Goal: Task Accomplishment & Management: Manage account settings

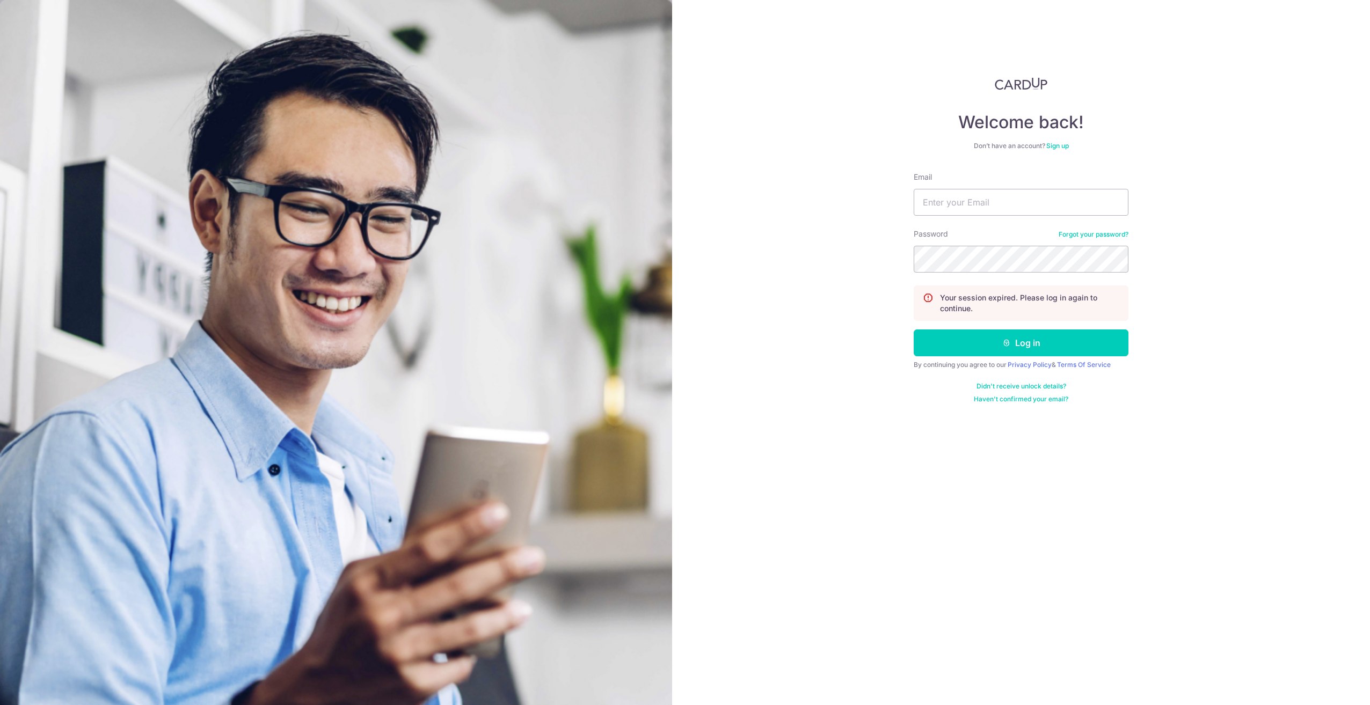
click at [914, 20] on div "Welcome back! Don’t have an account? Sign up Email Password Forgot your passwor…" at bounding box center [1021, 352] width 698 height 705
click at [975, 188] on div "Email" at bounding box center [1021, 194] width 215 height 44
click at [1009, 197] on input "Email" at bounding box center [1021, 202] width 215 height 27
type input "[EMAIL_ADDRESS][DOMAIN_NAME]"
click at [914, 330] on button "Log in" at bounding box center [1021, 343] width 215 height 27
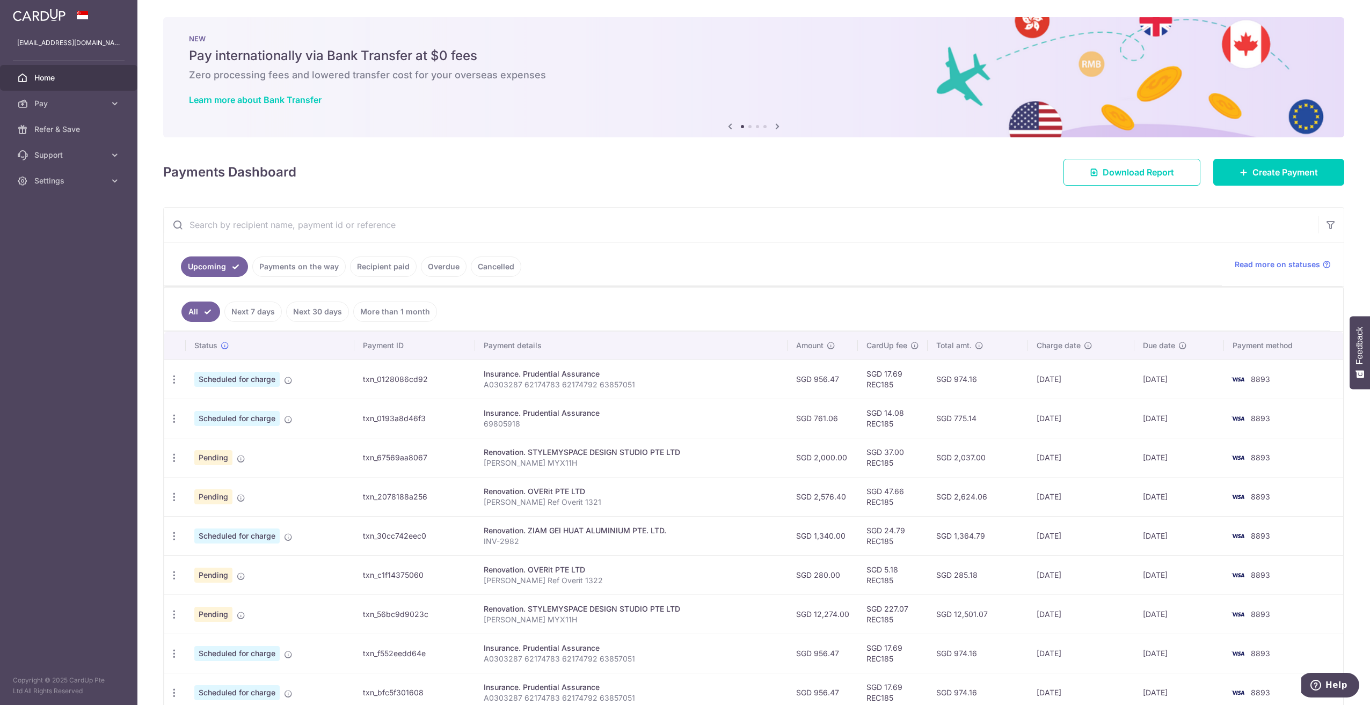
click at [369, 266] on link "Recipient paid" at bounding box center [383, 267] width 67 height 20
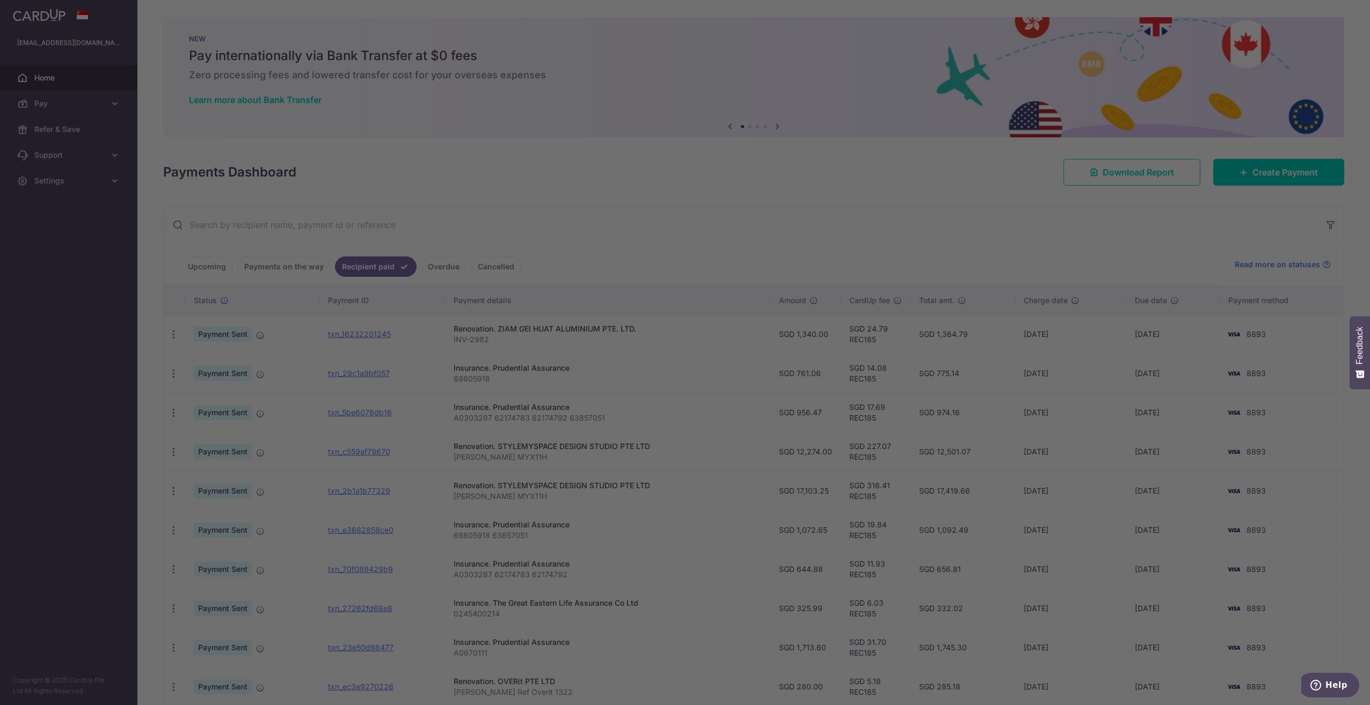
click at [378, 274] on div at bounding box center [692, 356] width 1384 height 712
click at [422, 286] on div at bounding box center [692, 356] width 1384 height 712
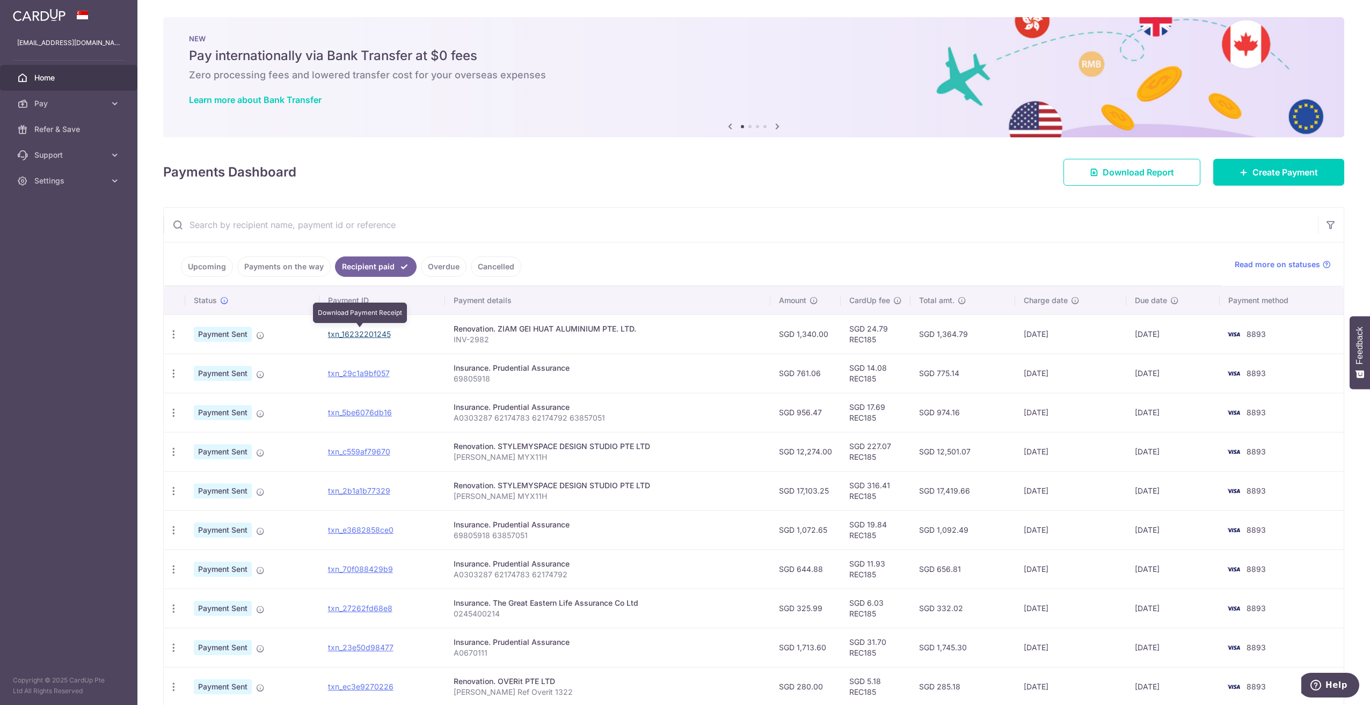
click at [356, 334] on link "txn_16232201245" at bounding box center [359, 334] width 63 height 9
